Goal: Information Seeking & Learning: Learn about a topic

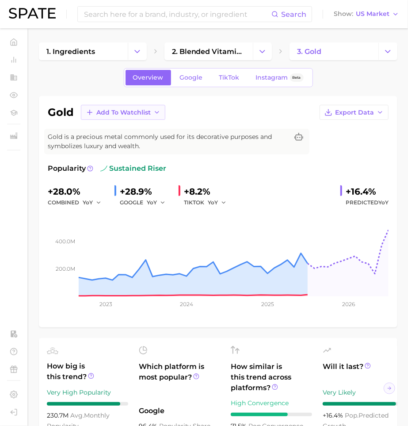
click at [97, 111] on span "Add to Watchlist" at bounding box center [123, 113] width 54 height 8
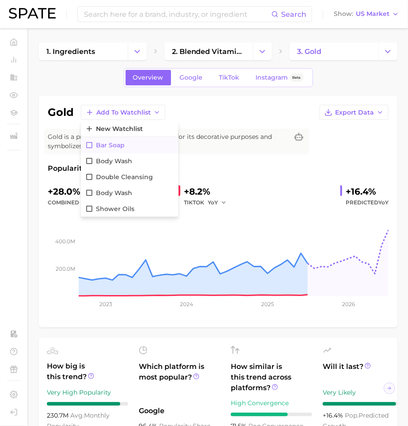
click at [89, 137] on button "Bar Soap" at bounding box center [129, 145] width 97 height 16
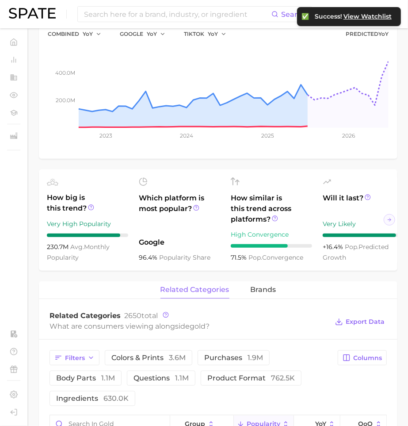
scroll to position [219, 0]
